Goal: Information Seeking & Learning: Find specific fact

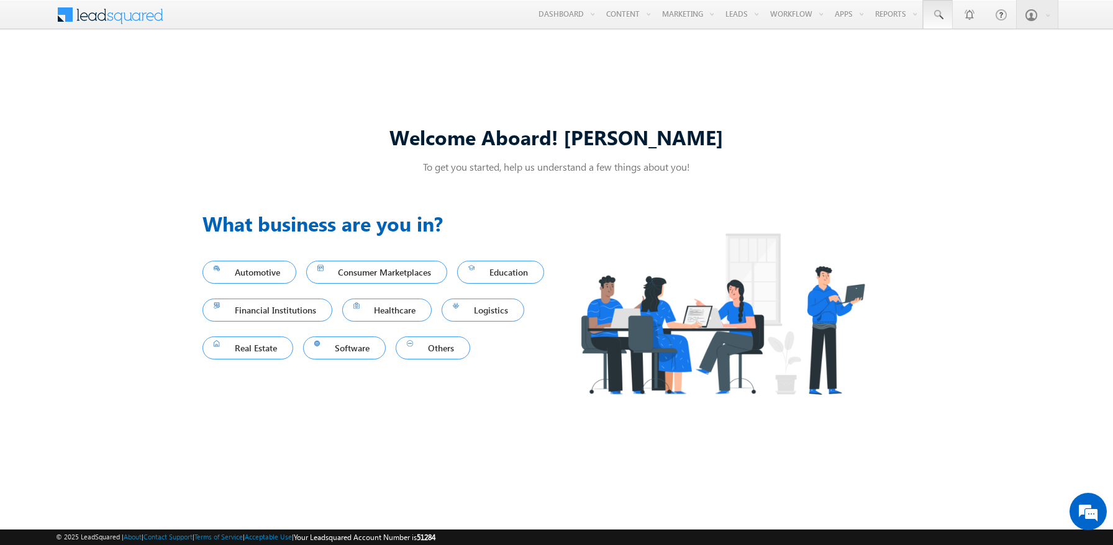
click at [938, 15] on span at bounding box center [938, 15] width 12 height 12
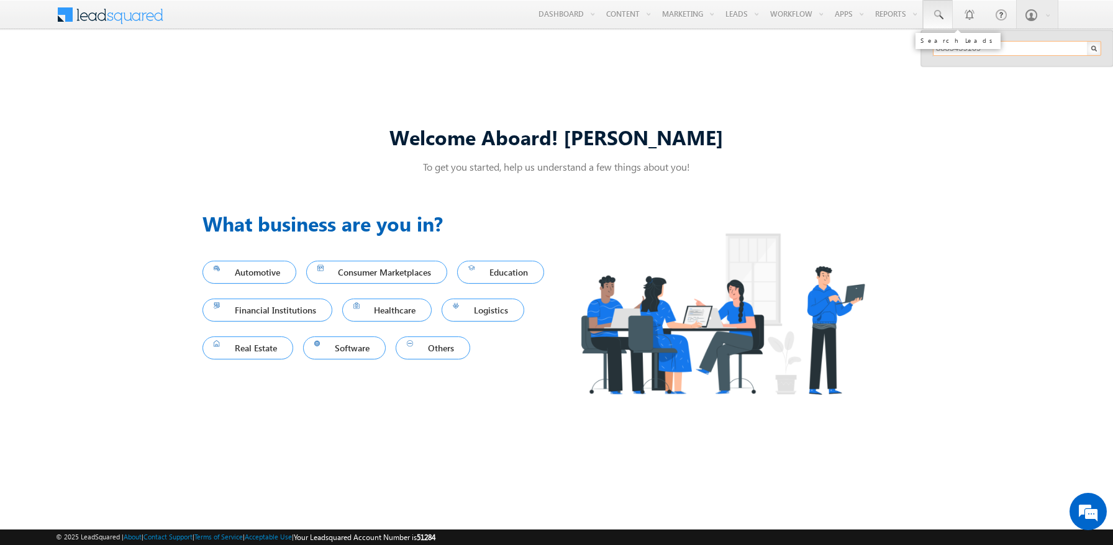
type input "8885459169"
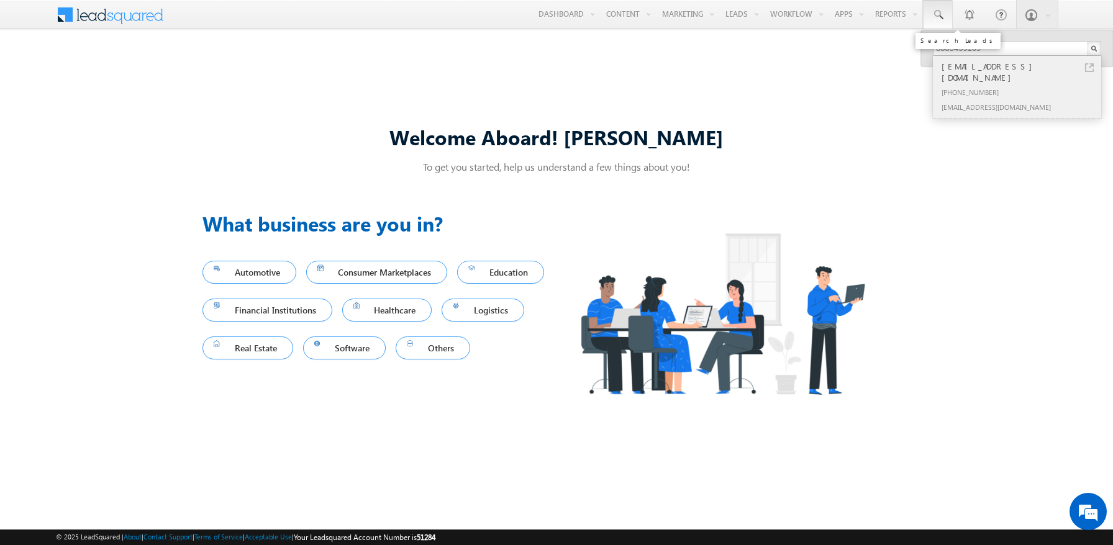
click at [1022, 84] on div "[PHONE_NUMBER]" at bounding box center [1022, 91] width 166 height 15
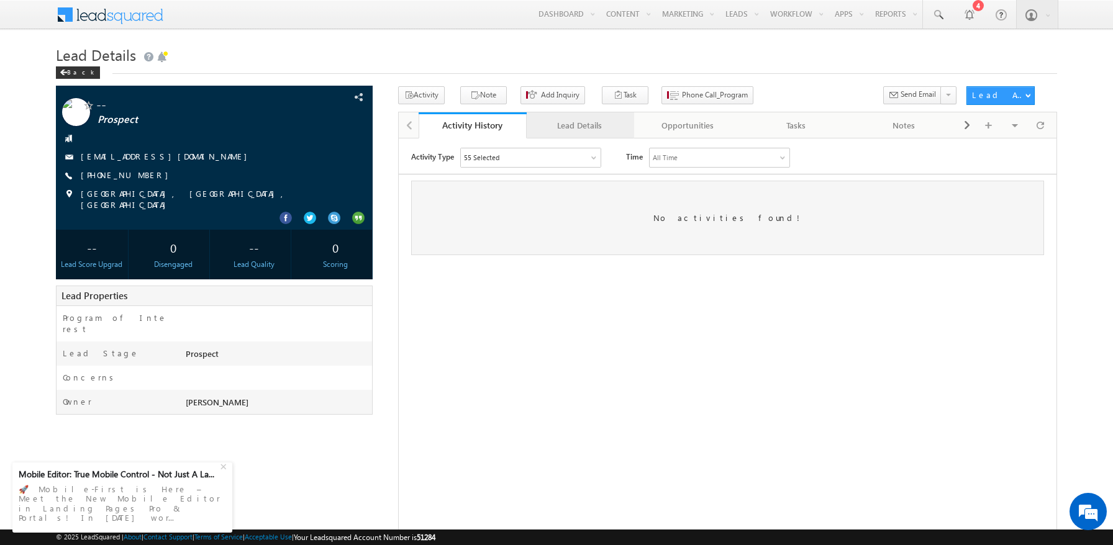
click at [579, 126] on div "Lead Details" at bounding box center [580, 125] width 87 height 15
